Goal: Find specific page/section: Find specific page/section

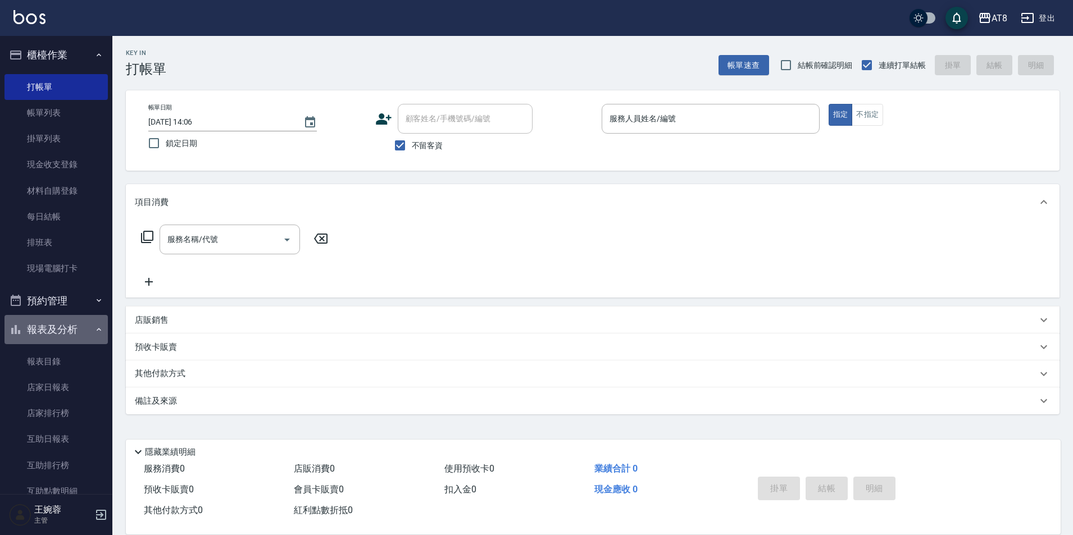
click at [60, 329] on button "報表及分析" at bounding box center [55, 329] width 103 height 29
click at [59, 334] on button "報表及分析" at bounding box center [55, 329] width 103 height 29
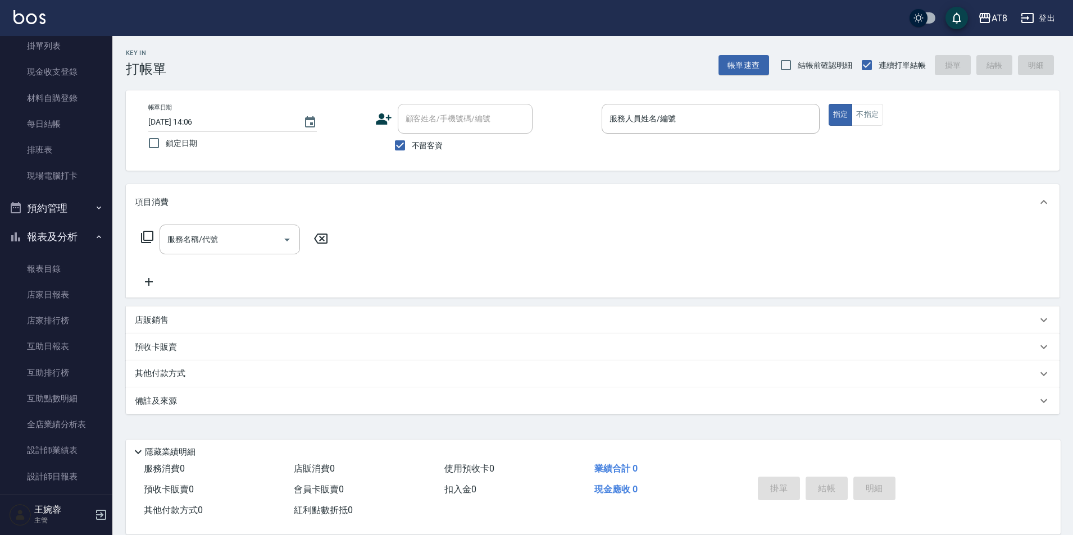
scroll to position [111, 0]
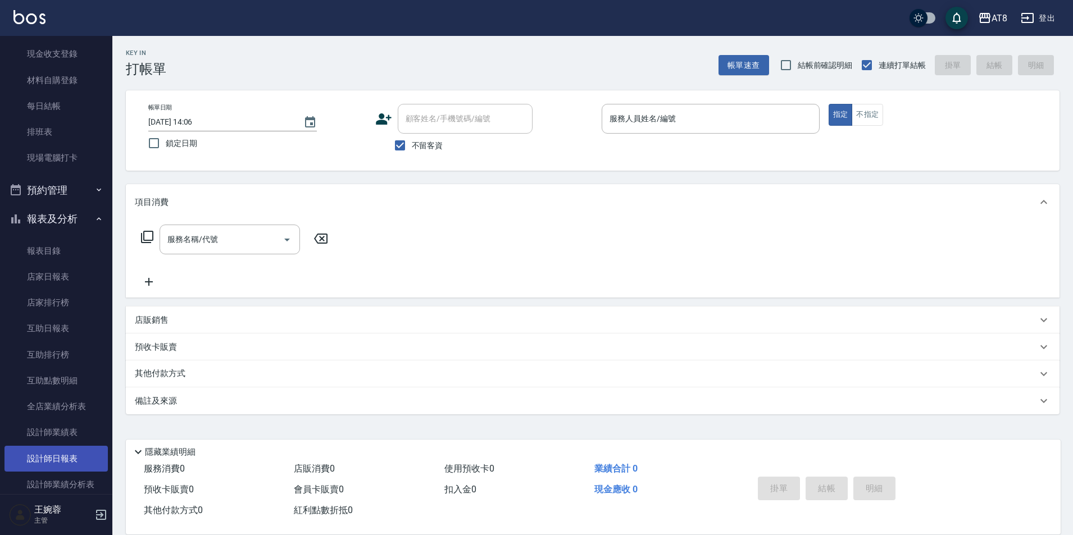
click at [37, 458] on link "設計師日報表" at bounding box center [55, 459] width 103 height 26
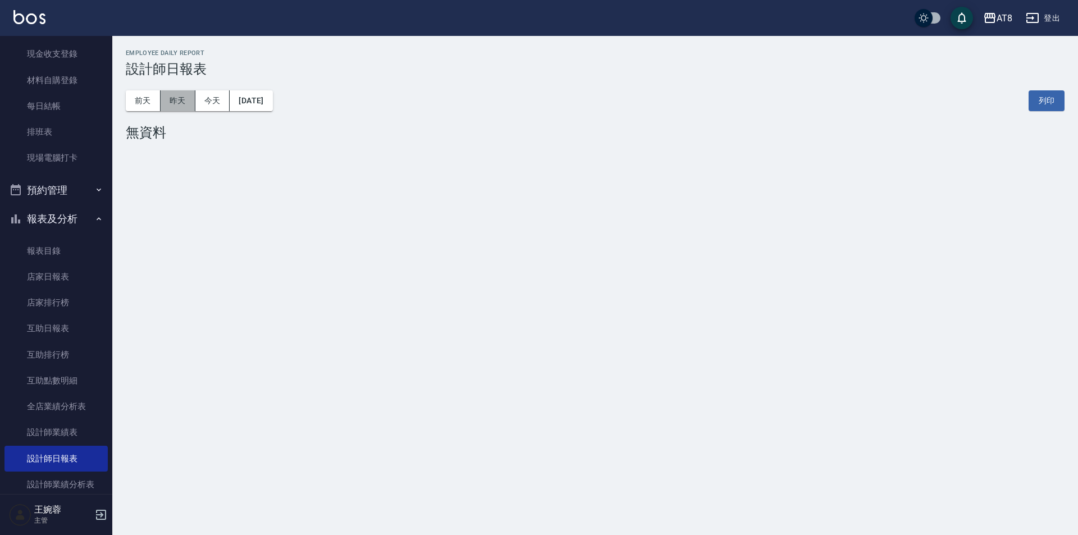
click at [175, 99] on button "昨天" at bounding box center [178, 100] width 35 height 21
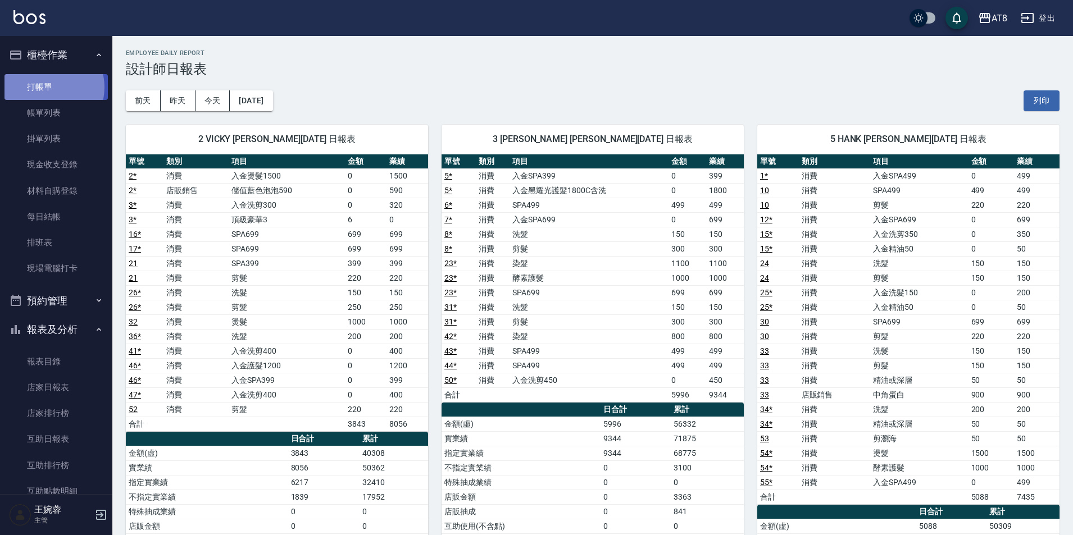
click at [43, 87] on link "打帳單" at bounding box center [55, 87] width 103 height 26
